Goal: Transaction & Acquisition: Purchase product/service

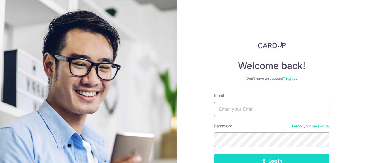
type input "raymondpeh98@gmail.com"
click at [282, 158] on button "Log in" at bounding box center [272, 161] width 116 height 14
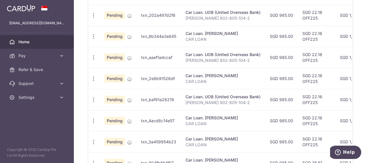
scroll to position [260, 0]
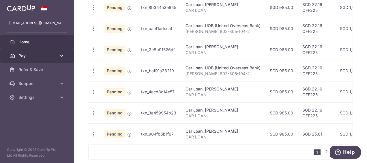
click at [42, 57] on span "Pay" at bounding box center [37, 56] width 38 height 6
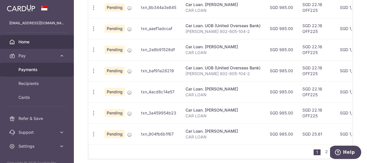
click at [40, 69] on span "Payments" at bounding box center [37, 70] width 38 height 6
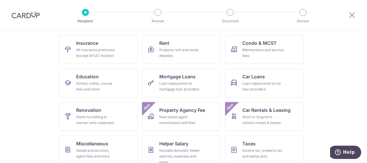
scroll to position [58, 0]
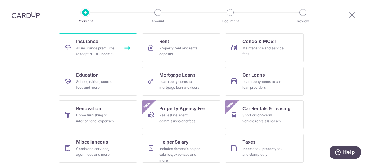
click at [101, 46] on div "All insurance premiums (except NTUC Income)" at bounding box center [97, 51] width 42 height 12
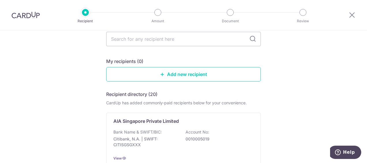
scroll to position [29, 0]
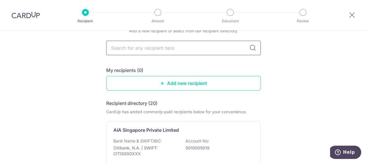
click at [159, 48] on input "text" at bounding box center [183, 48] width 155 height 14
type input "prudential"
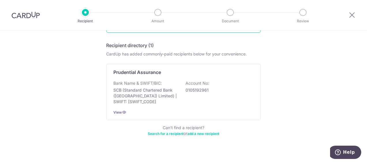
scroll to position [94, 0]
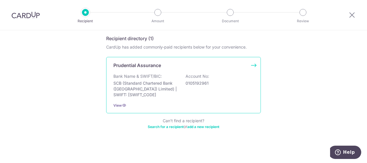
click at [143, 74] on p "Bank Name & SWIFT/BIC:" at bounding box center [137, 76] width 49 height 6
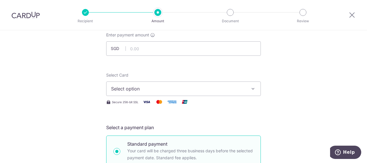
scroll to position [29, 0]
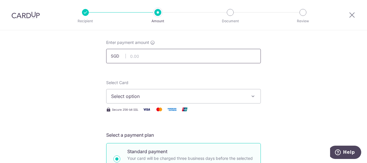
click at [131, 58] on input "text" at bounding box center [183, 56] width 155 height 14
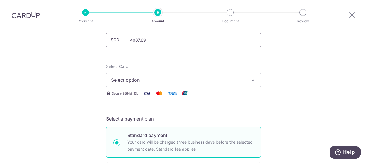
scroll to position [58, 0]
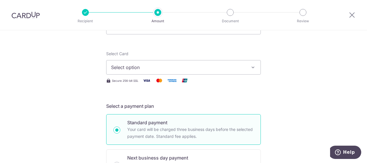
type input "4,067.69"
click at [172, 65] on span "Select option" at bounding box center [178, 67] width 135 height 7
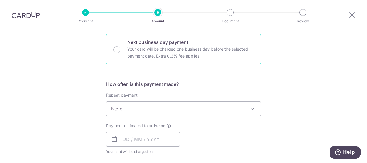
scroll to position [202, 0]
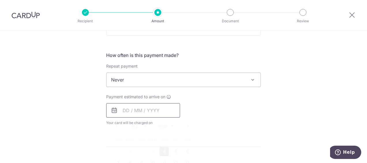
click at [139, 113] on input "text" at bounding box center [143, 110] width 74 height 14
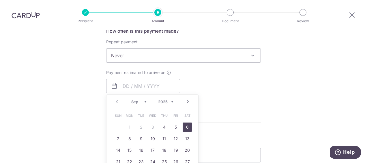
scroll to position [260, 0]
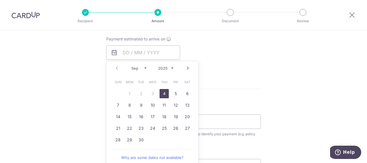
click at [162, 90] on link "4" at bounding box center [164, 93] width 9 height 9
type input "[DATE]"
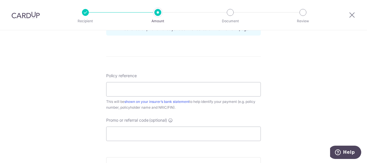
scroll to position [318, 0]
click at [116, 85] on input "Policy reference" at bounding box center [183, 87] width 155 height 14
click at [137, 88] on input "Policy reference" at bounding box center [183, 87] width 155 height 14
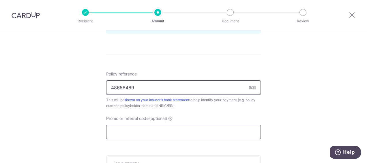
type input "48658469"
click at [119, 129] on input "Promo or referral code (optional)" at bounding box center [183, 132] width 155 height 14
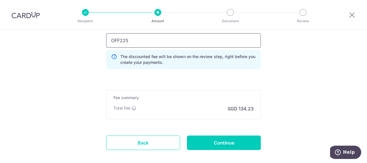
scroll to position [380, 0]
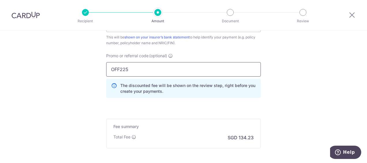
type input "OFF225"
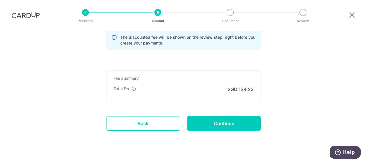
scroll to position [438, 0]
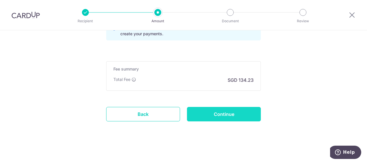
click at [225, 110] on input "Continue" at bounding box center [224, 114] width 74 height 14
type input "Create Schedule"
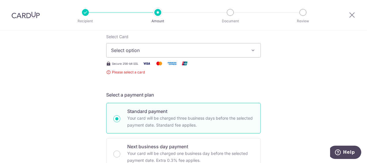
scroll to position [27, 0]
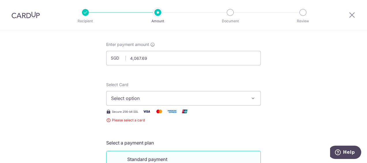
click at [254, 98] on icon "button" at bounding box center [253, 98] width 6 height 6
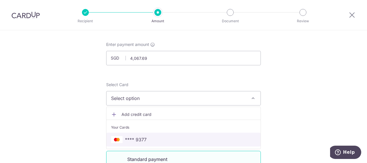
click at [169, 139] on span "**** 9377" at bounding box center [183, 139] width 145 height 7
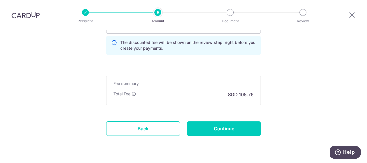
scroll to position [431, 0]
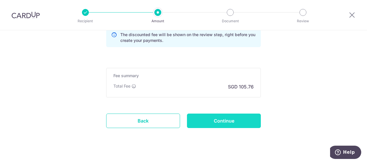
click at [226, 118] on input "Continue" at bounding box center [224, 120] width 74 height 14
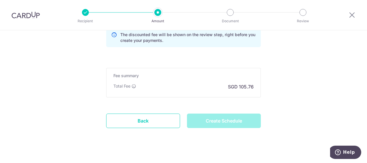
type input "Create Schedule"
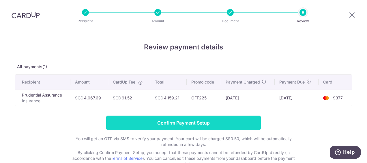
click at [192, 122] on input "Confirm Payment Setup" at bounding box center [183, 123] width 155 height 14
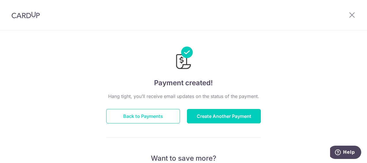
click at [147, 116] on button "Back to Payments" at bounding box center [143, 116] width 74 height 14
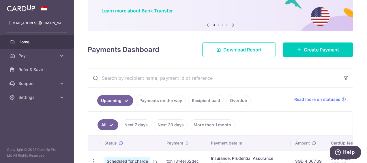
scroll to position [116, 0]
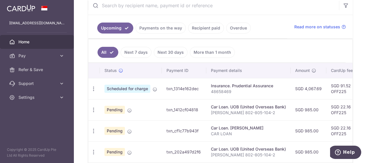
click at [139, 52] on link "Next 7 days" at bounding box center [136, 52] width 31 height 11
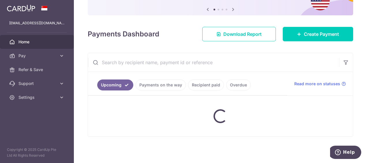
scroll to position [102, 0]
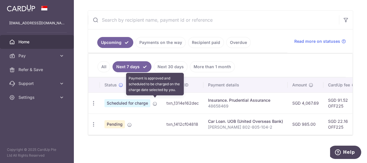
click at [157, 102] on icon at bounding box center [155, 103] width 5 height 5
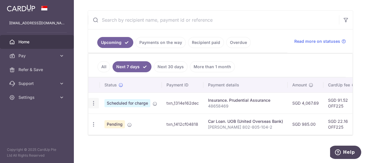
click at [92, 100] on icon "button" at bounding box center [94, 103] width 6 height 6
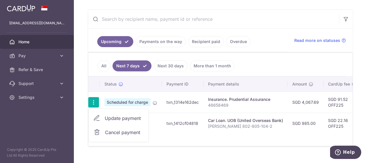
click at [118, 116] on span "Update payment" at bounding box center [124, 118] width 39 height 7
radio input "true"
type input "4,067.69"
type input "[DATE]"
type input "48658469"
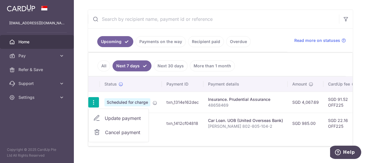
type input "OFF225"
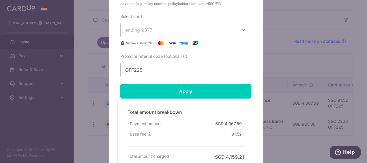
scroll to position [304, 0]
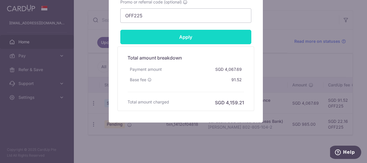
click at [188, 36] on input "Apply" at bounding box center [185, 37] width 131 height 14
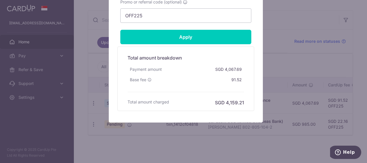
type input "Successfully Applied"
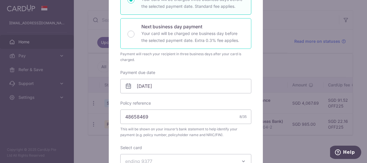
scroll to position [35, 0]
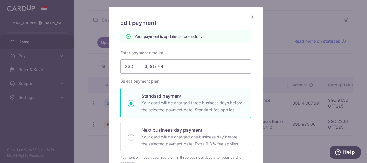
click at [250, 17] on icon "Close" at bounding box center [252, 16] width 7 height 7
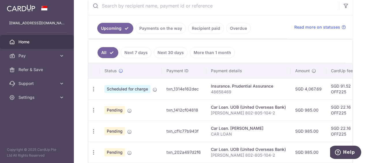
scroll to position [116, 0]
click at [93, 86] on icon "button" at bounding box center [94, 89] width 6 height 6
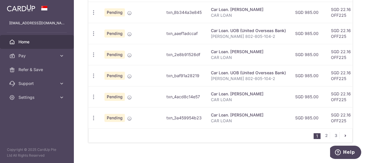
scroll to position [284, 0]
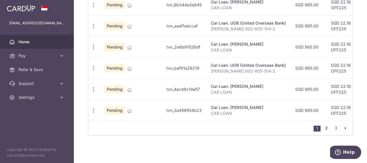
click at [323, 128] on link "2" at bounding box center [326, 127] width 7 height 7
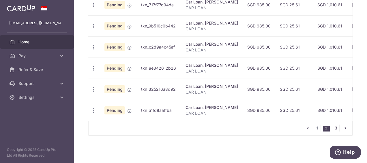
click at [333, 128] on link "3" at bounding box center [336, 127] width 7 height 7
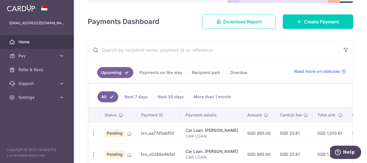
scroll to position [59, 0]
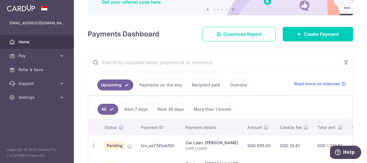
click at [143, 108] on link "Next 7 days" at bounding box center [136, 109] width 31 height 11
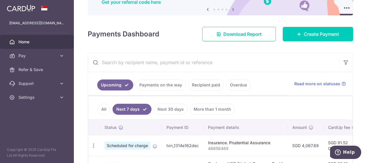
scroll to position [102, 0]
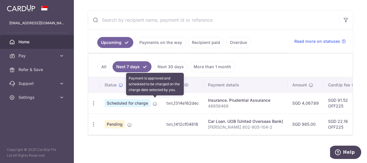
click at [156, 101] on icon at bounding box center [155, 103] width 5 height 5
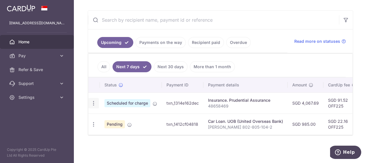
click at [95, 100] on icon "button" at bounding box center [94, 103] width 6 height 6
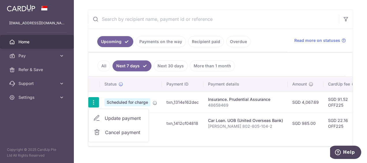
click at [173, 138] on div "Status Payment ID Payment details Amount CardUp fee Total amt. Charge date Due …" at bounding box center [220, 111] width 265 height 69
